Goal: Task Accomplishment & Management: Use online tool/utility

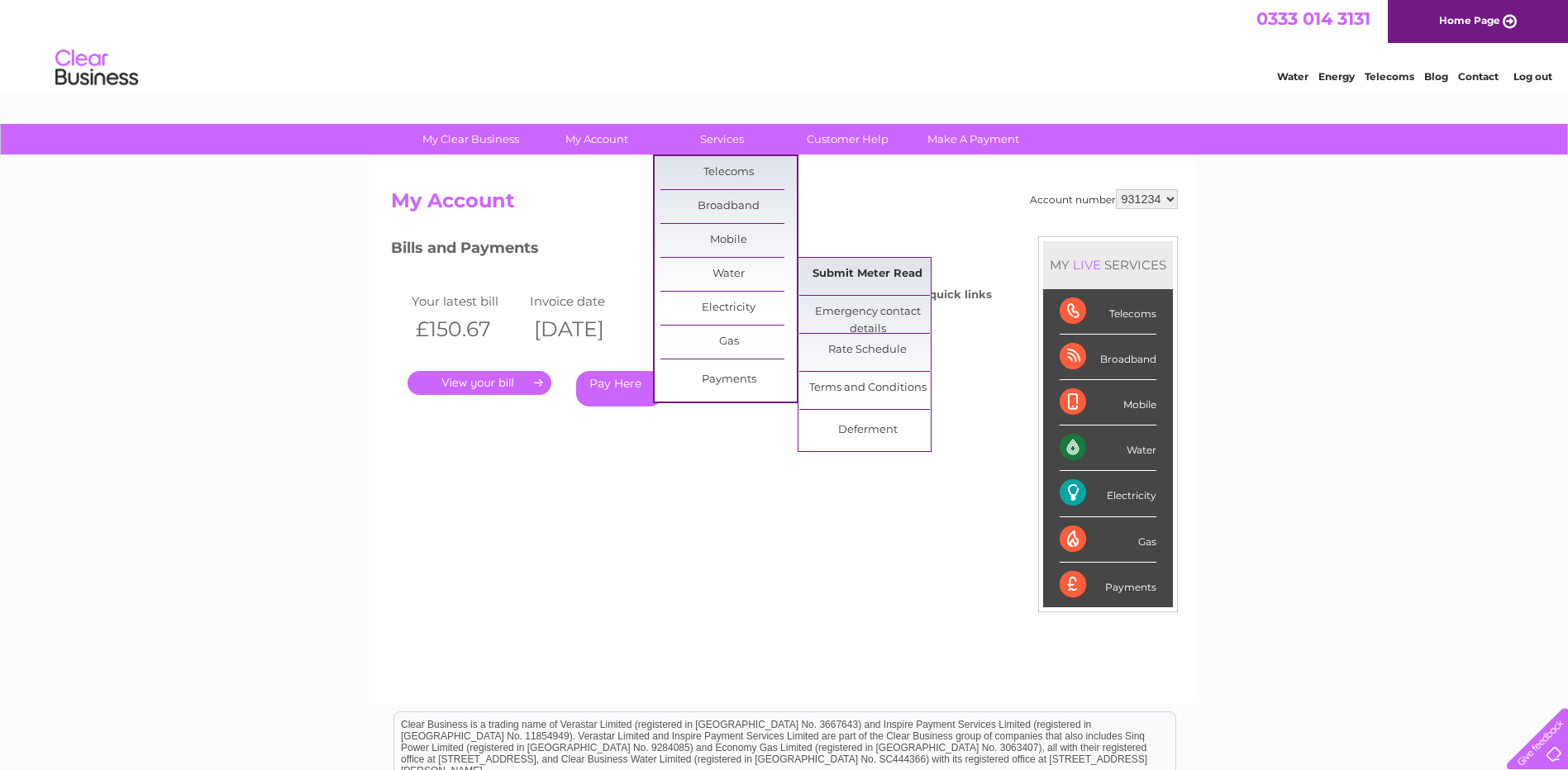
click at [844, 269] on link "Submit Meter Read" at bounding box center [867, 273] width 136 height 33
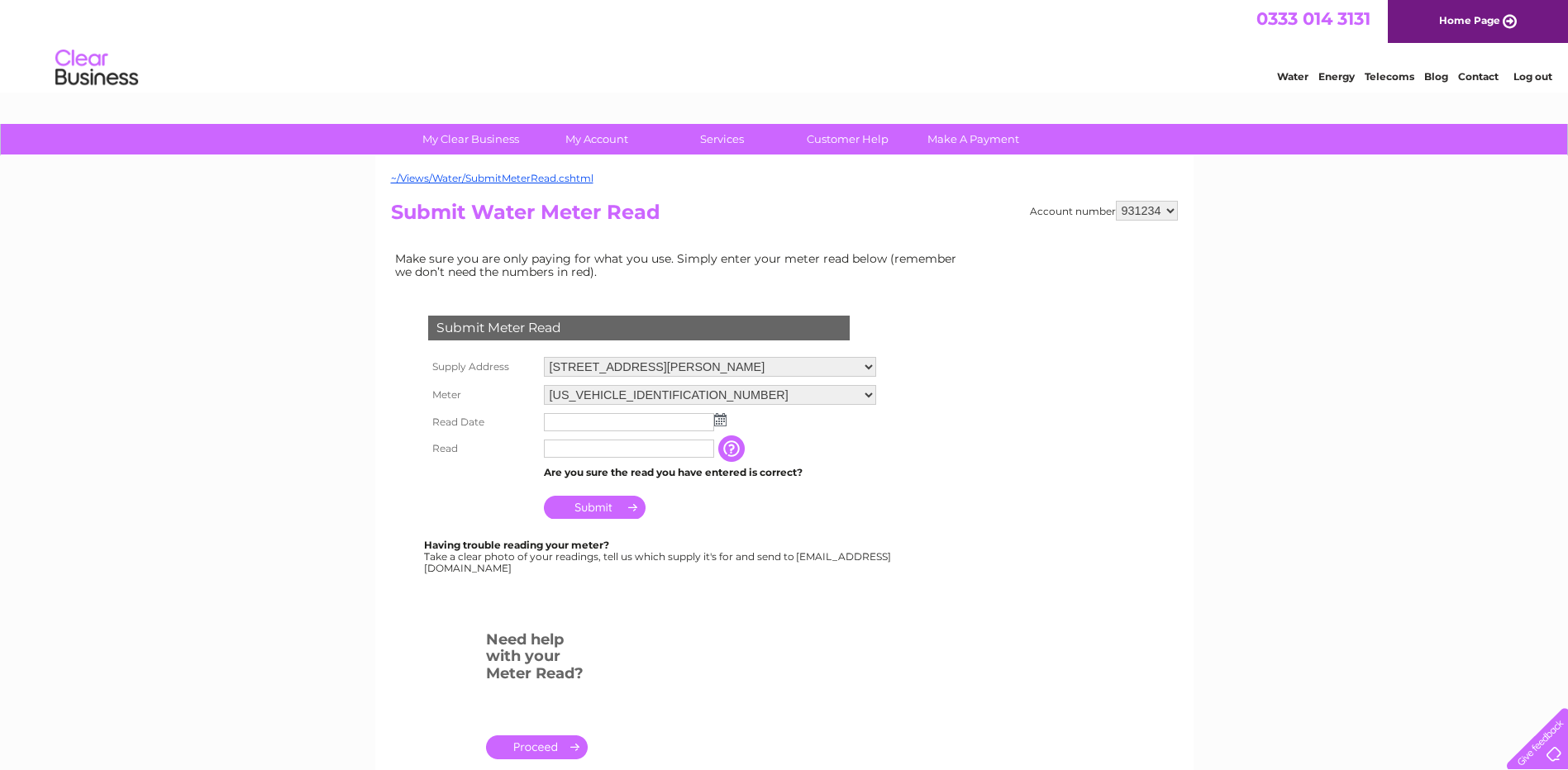
click at [719, 419] on img at bounding box center [720, 420] width 12 height 13
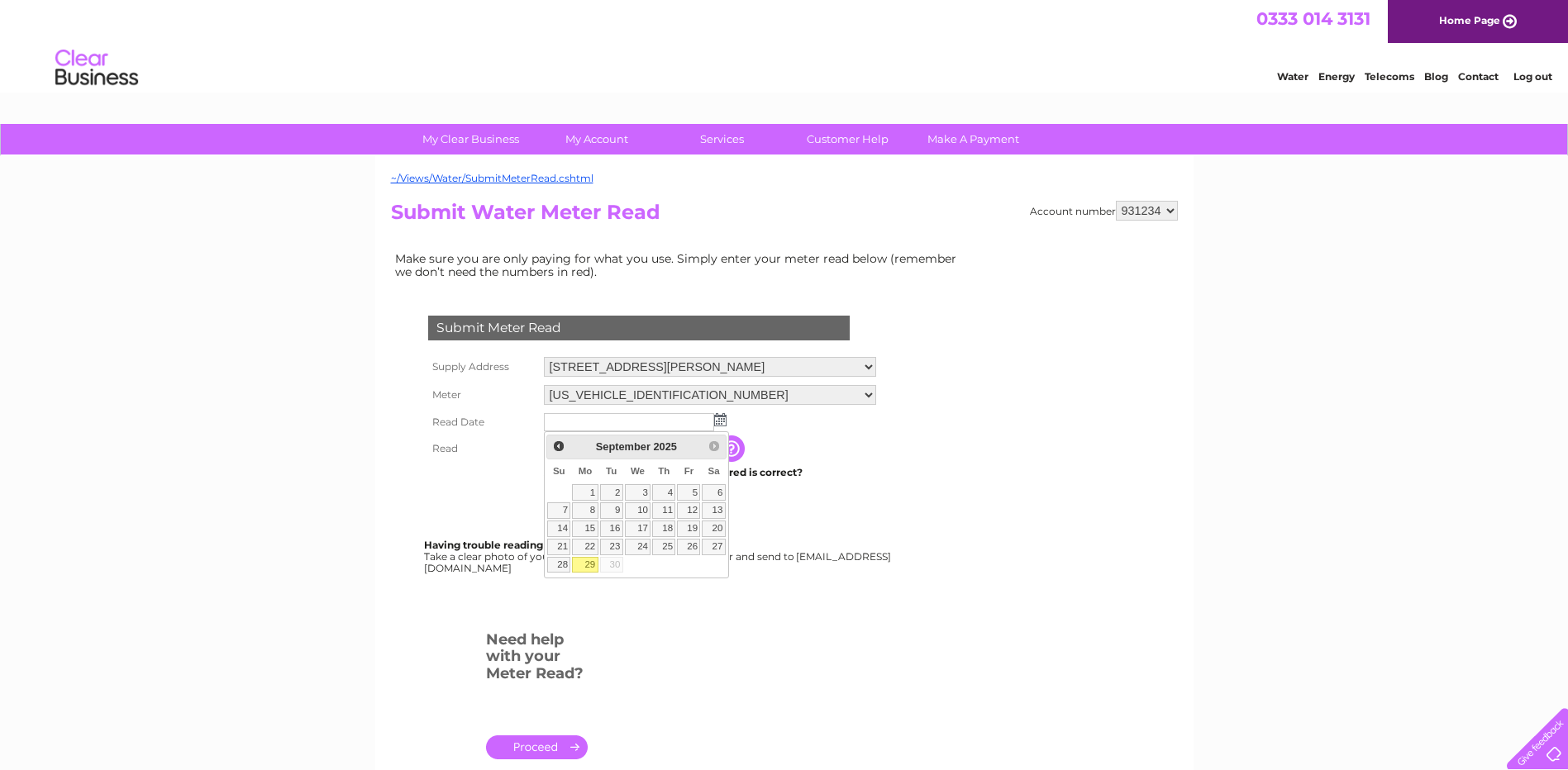
click at [584, 564] on link "29" at bounding box center [584, 565] width 25 height 17
type input "[DATE]"
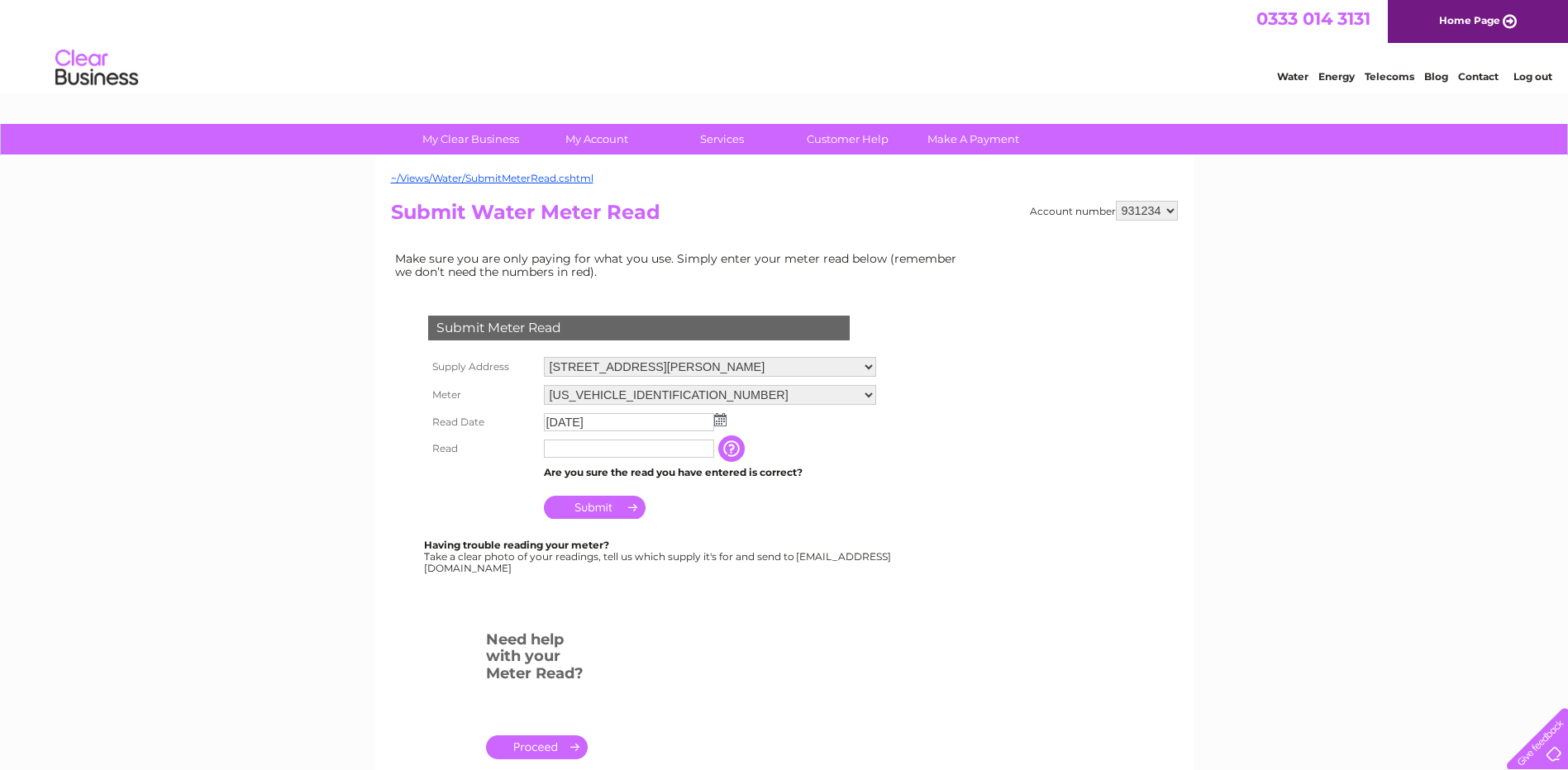
click at [573, 445] on input "text" at bounding box center [629, 448] width 170 height 18
type input "00123"
click at [604, 505] on input "Submit" at bounding box center [595, 509] width 101 height 23
